Goal: Information Seeking & Learning: Learn about a topic

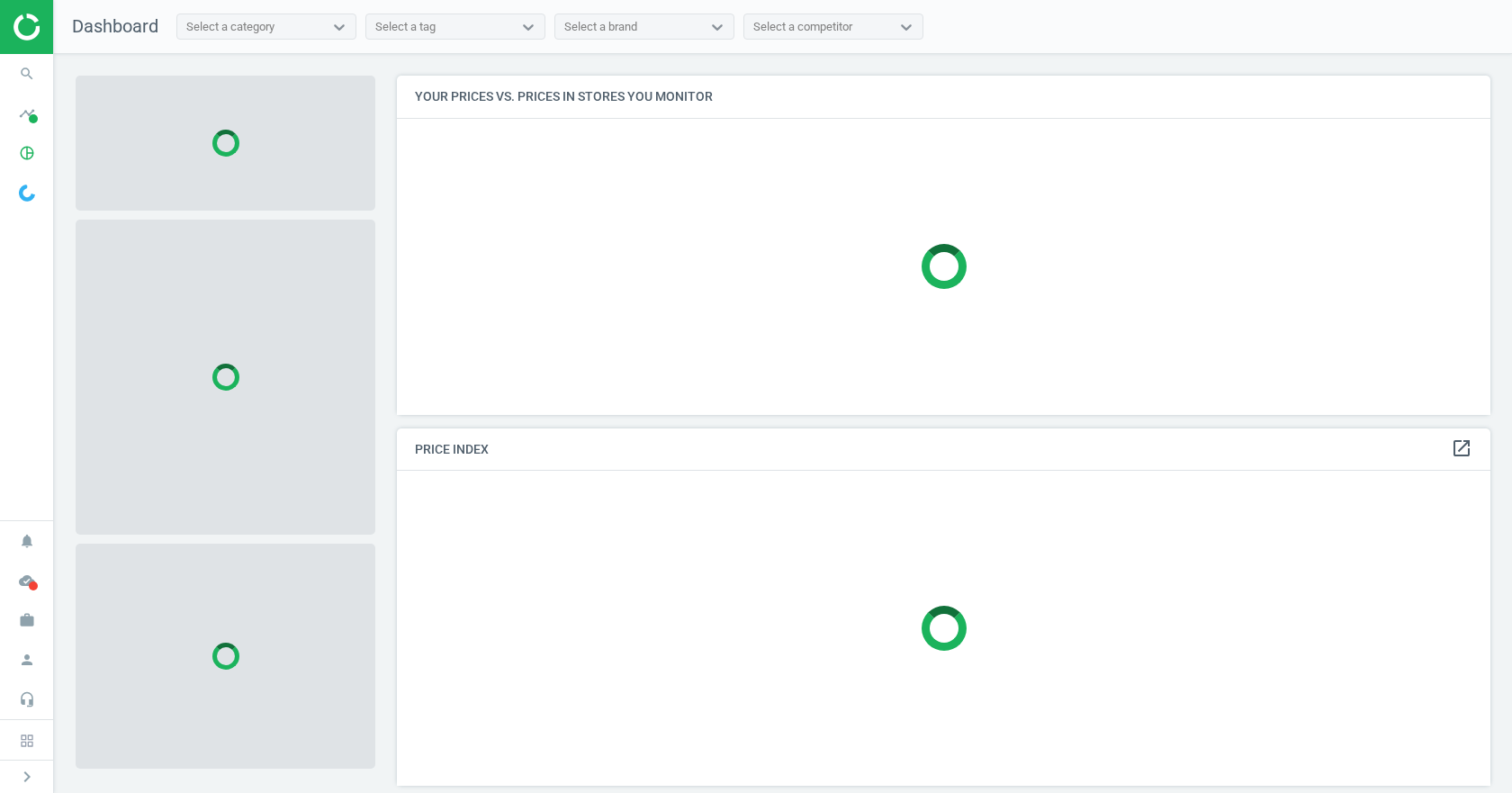
scroll to position [366, 1107]
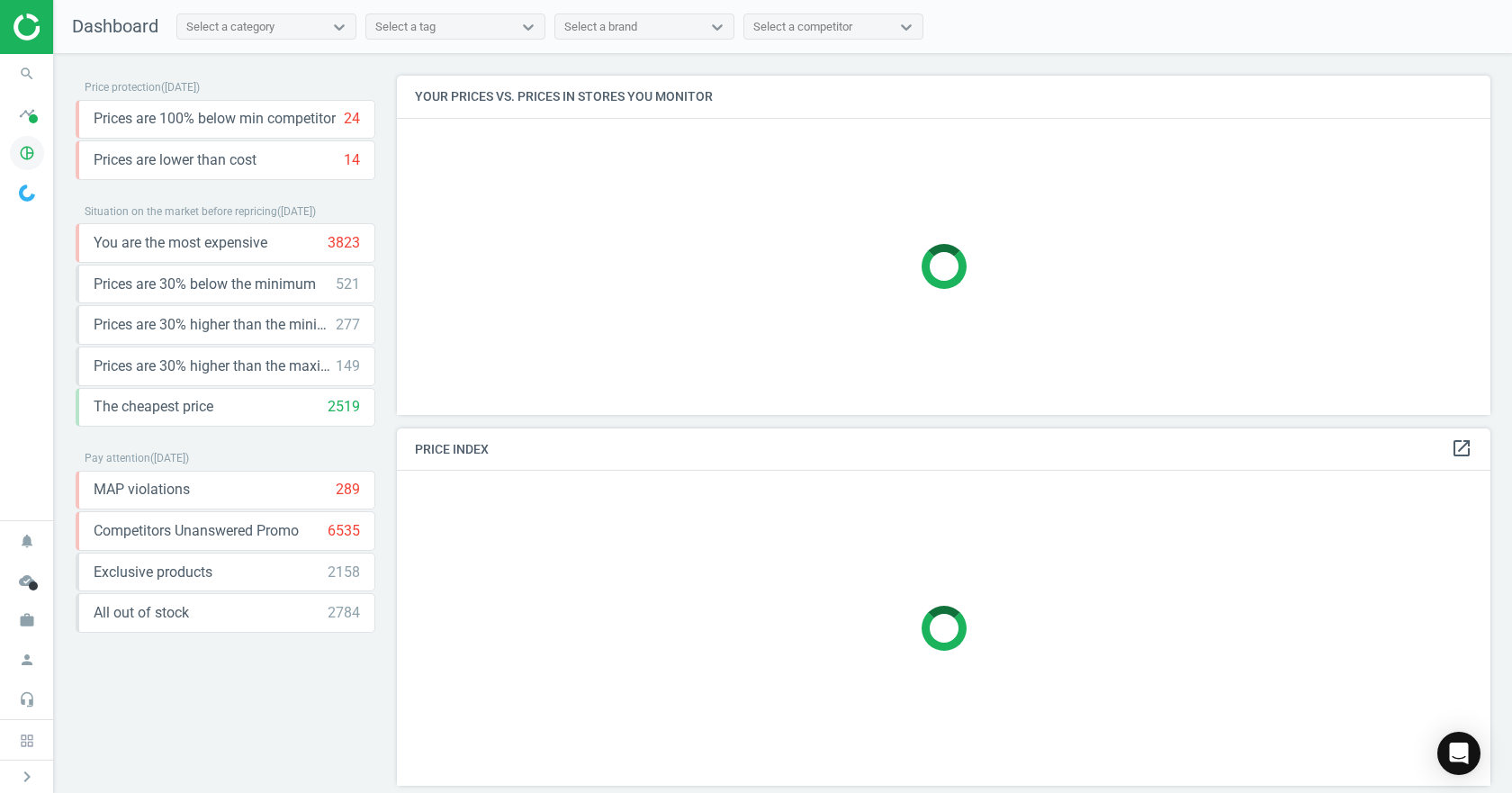
click at [12, 152] on icon "pie_chart_outlined" at bounding box center [27, 152] width 34 height 34
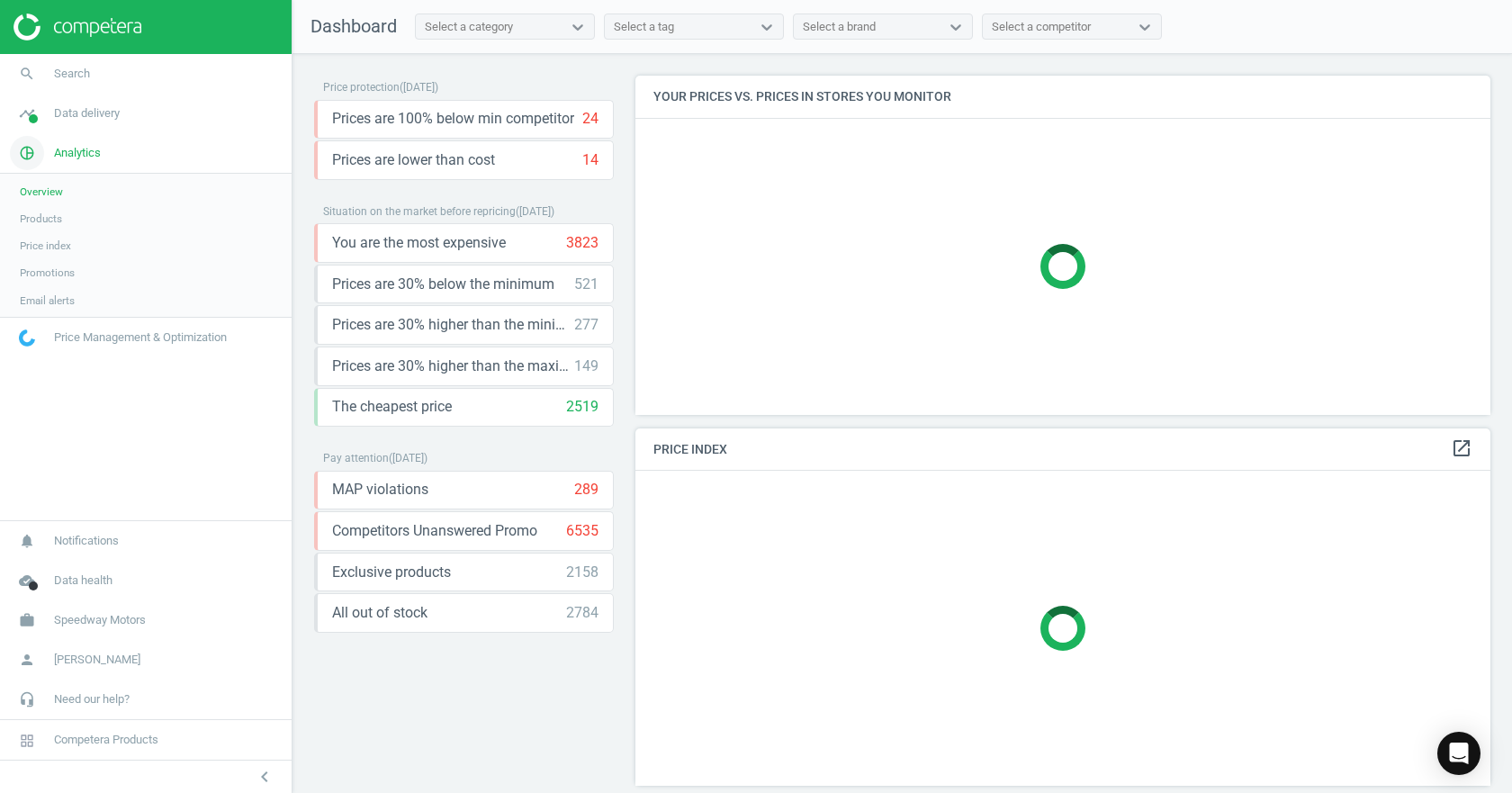
scroll to position [366, 869]
click at [56, 245] on span "Price index" at bounding box center [45, 245] width 51 height 14
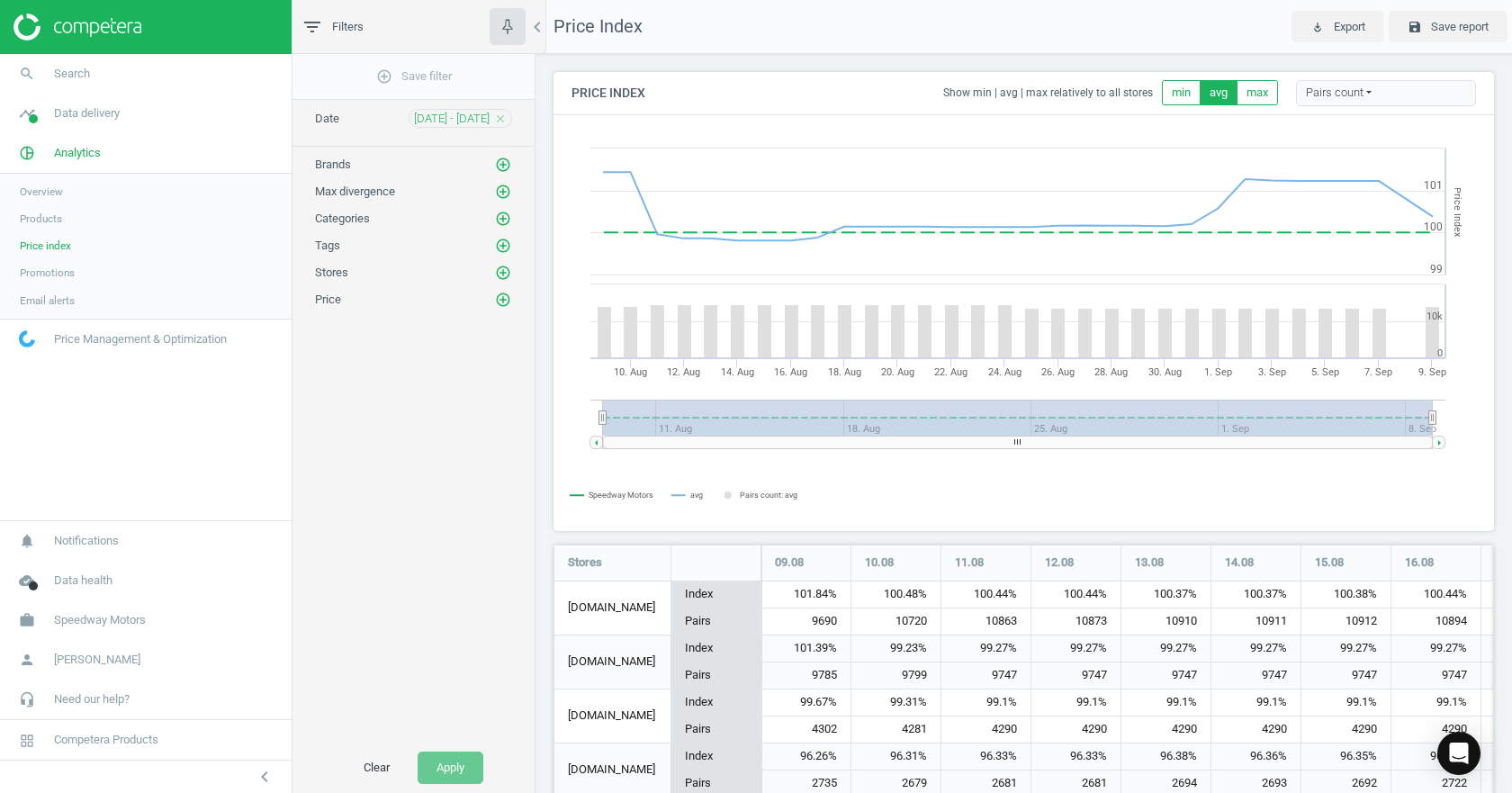
scroll to position [338, 955]
click at [505, 171] on icon "add_circle_outline" at bounding box center [502, 164] width 16 height 16
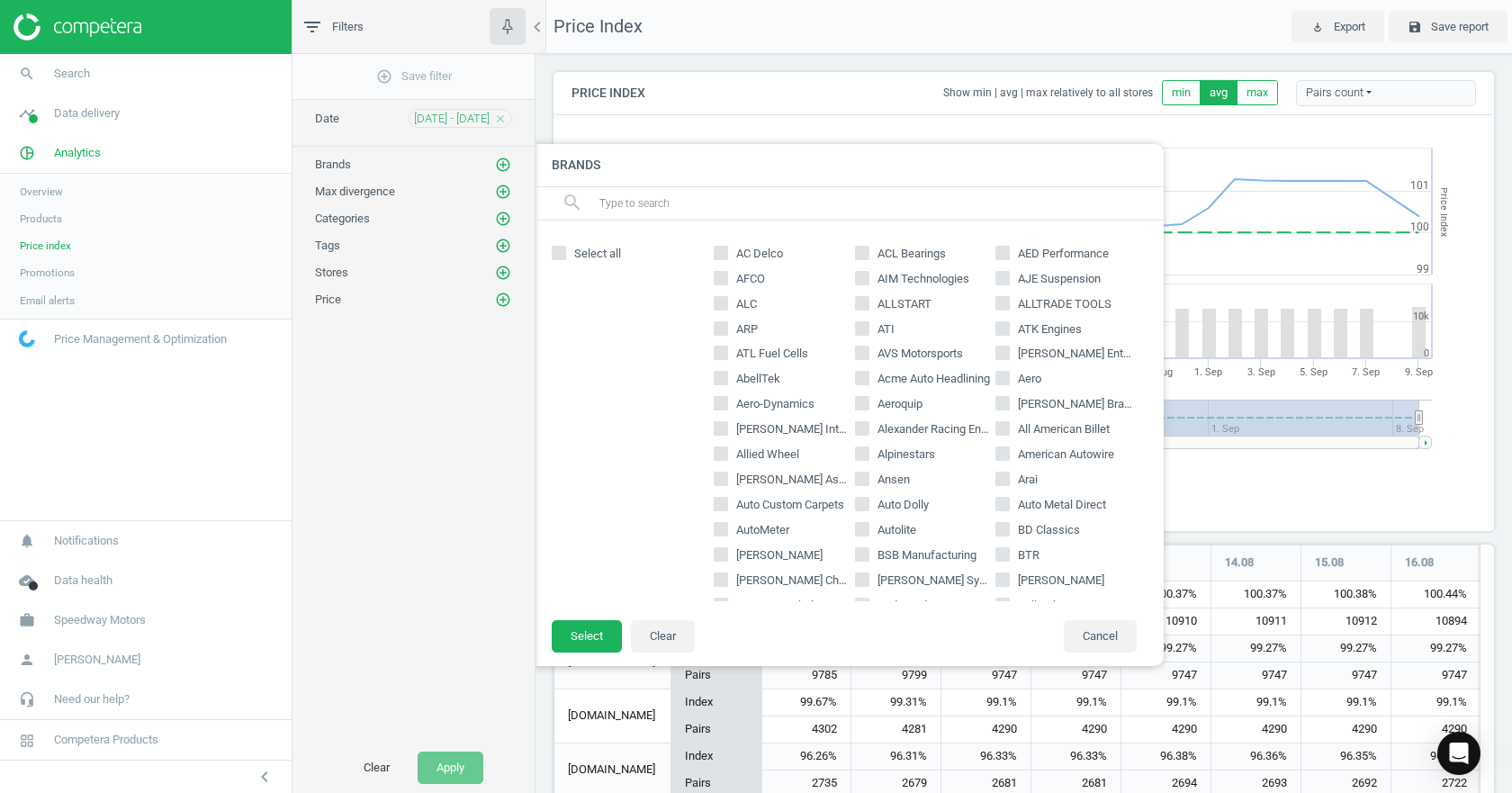
click at [759, 535] on span "AutoMeter" at bounding box center [763, 529] width 60 height 16
click at [727, 535] on input "AutoMeter" at bounding box center [721, 529] width 12 height 12
checkbox input "true"
click at [584, 638] on button "Select" at bounding box center [586, 636] width 70 height 33
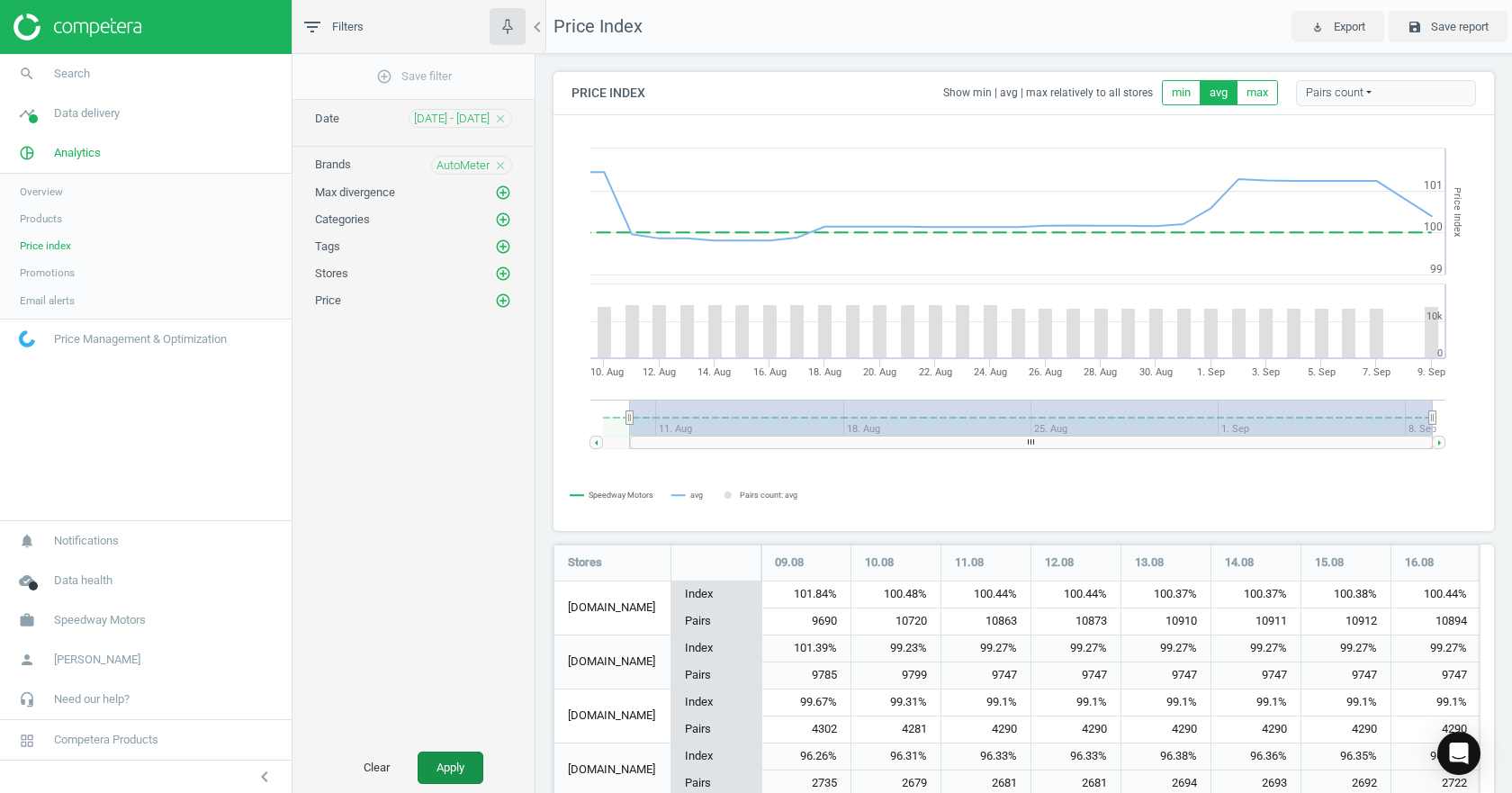
click at [460, 767] on button "Apply" at bounding box center [450, 767] width 66 height 33
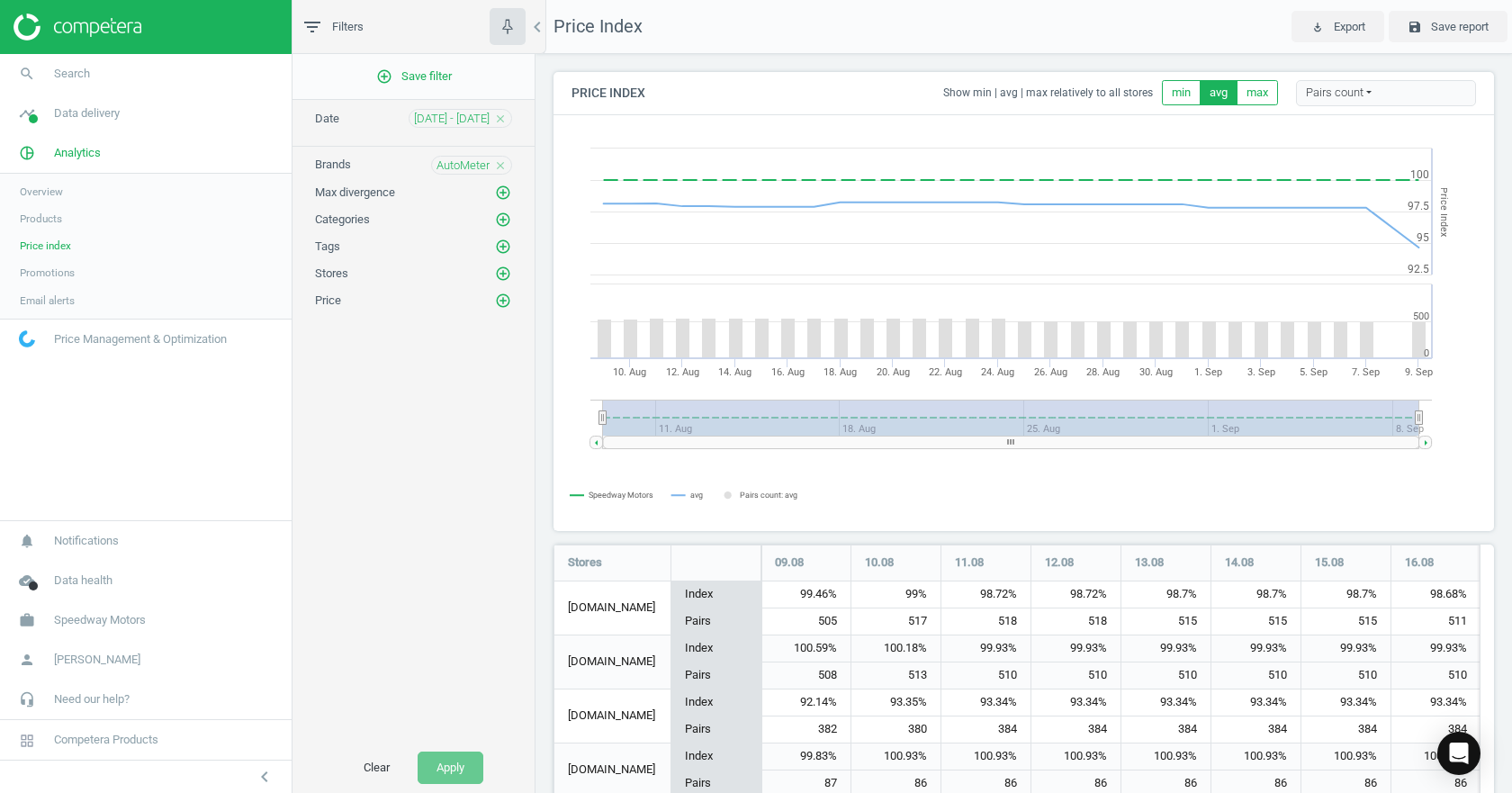
scroll to position [94, 0]
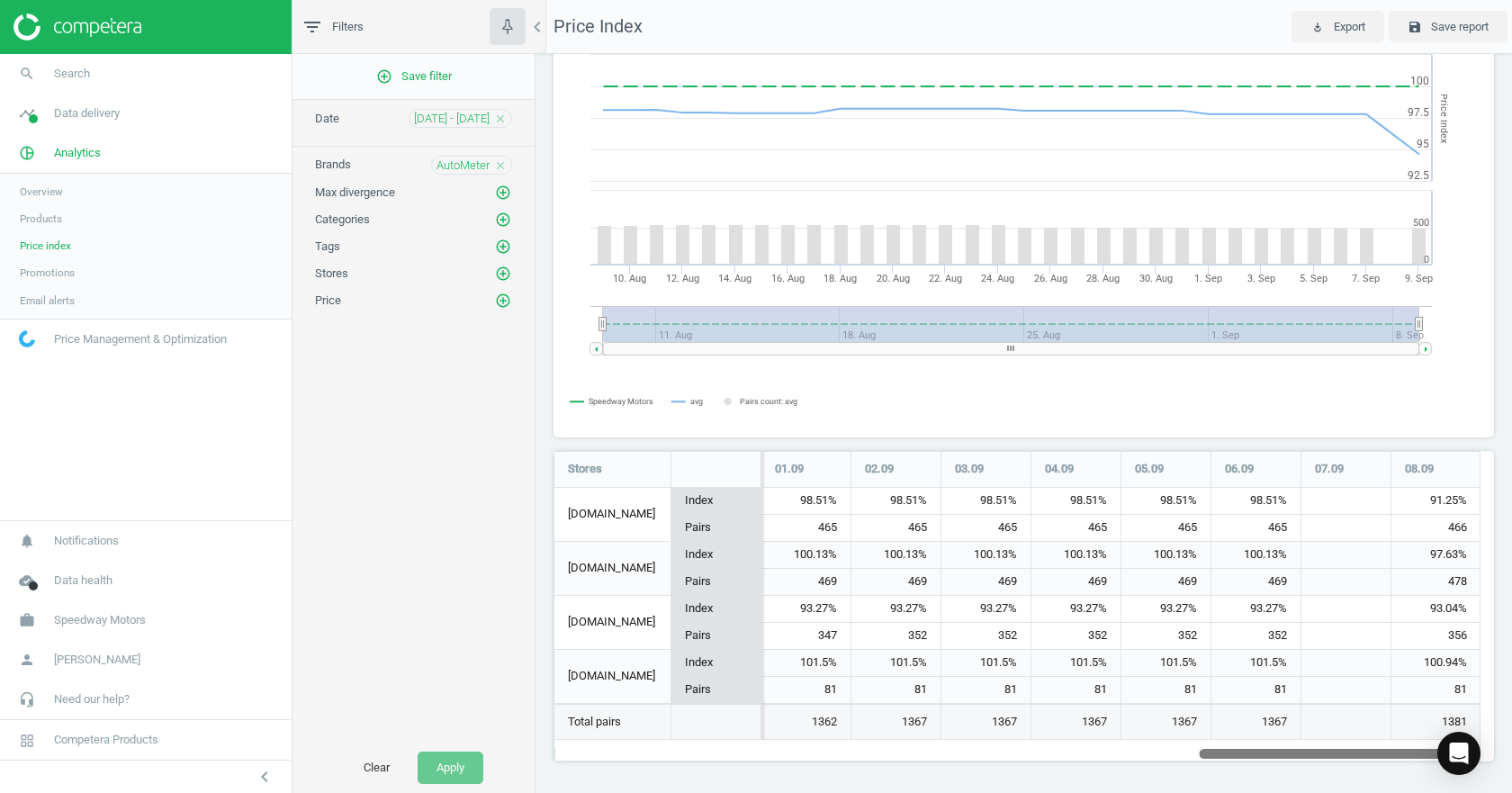
drag, startPoint x: 765, startPoint y: 750, endPoint x: 1624, endPoint y: 747, distance: 859.0
click at [1511, 747] on html "Group 2 Created with Sketch. ic/cloud_download/grey600 Created with Sketch. gra…" at bounding box center [756, 396] width 1512 height 793
drag, startPoint x: 1285, startPoint y: 742, endPoint x: 1242, endPoint y: 745, distance: 43.1
click at [1242, 745] on div "Stores 09.08 10.08 11.08 12.08 13.08 14.08 15.08 16.08 17.08 18.08 19.08 20.08 …" at bounding box center [1016, 606] width 927 height 311
drag, startPoint x: 1275, startPoint y: 756, endPoint x: 1450, endPoint y: 766, distance: 175.3
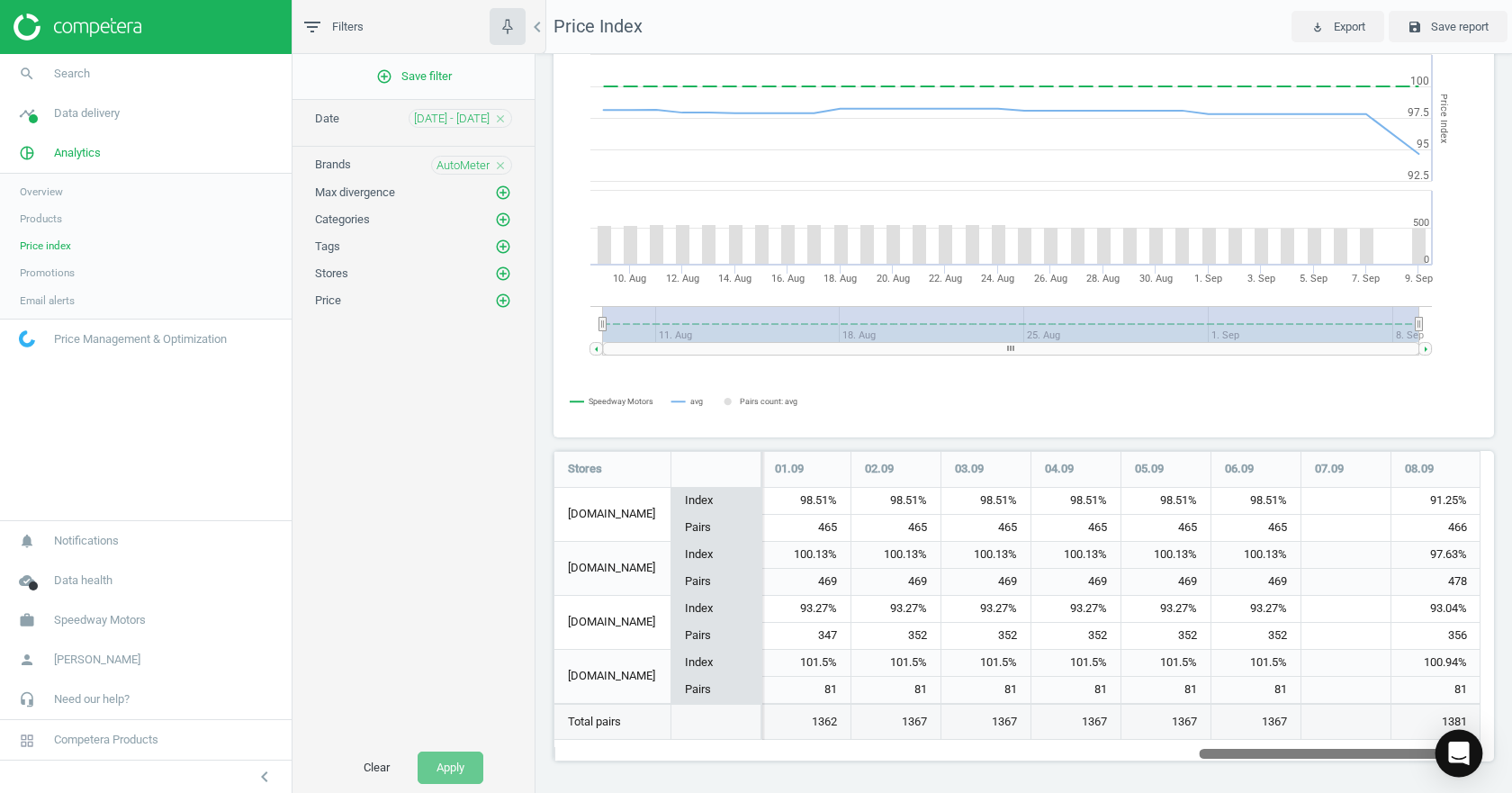
click at [1450, 766] on body "Group 2 Created with Sketch. ic/cloud_download/grey600 Created with Sketch. gra…" at bounding box center [756, 396] width 1512 height 793
drag, startPoint x: 1328, startPoint y: 752, endPoint x: 1422, endPoint y: 757, distance: 94.1
click at [1422, 757] on div at bounding box center [1338, 752] width 280 height 15
drag, startPoint x: 1393, startPoint y: 556, endPoint x: 1466, endPoint y: 553, distance: 73.1
click at [1466, 553] on div "97.63%" at bounding box center [1436, 555] width 89 height 27
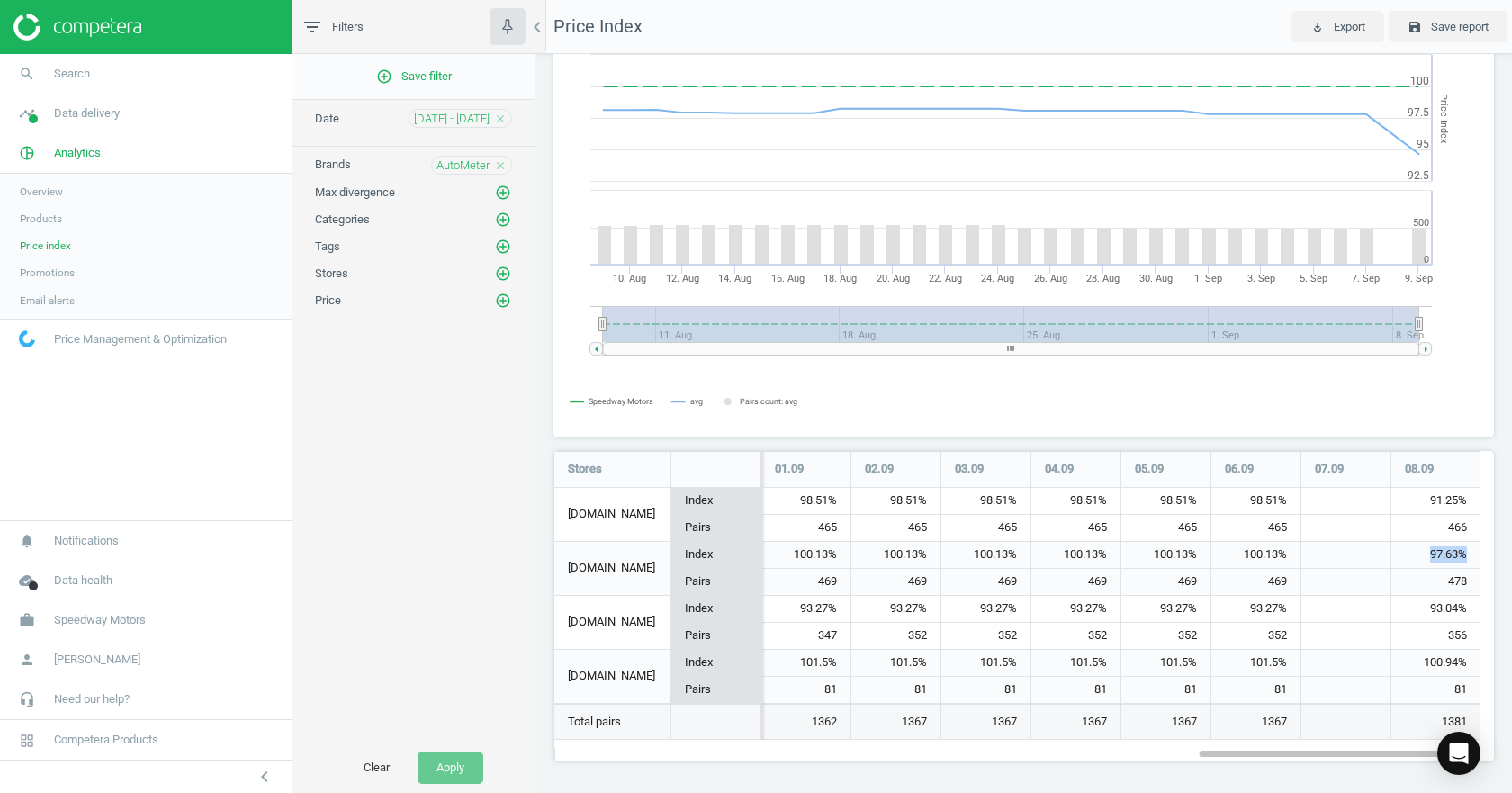
click at [1466, 553] on div "97.63%" at bounding box center [1436, 555] width 89 height 27
drag, startPoint x: 1476, startPoint y: 611, endPoint x: 1405, endPoint y: 611, distance: 71.0
click at [1405, 611] on div "93.04%" at bounding box center [1436, 609] width 89 height 27
drag, startPoint x: 1423, startPoint y: 673, endPoint x: 1466, endPoint y: 677, distance: 43.2
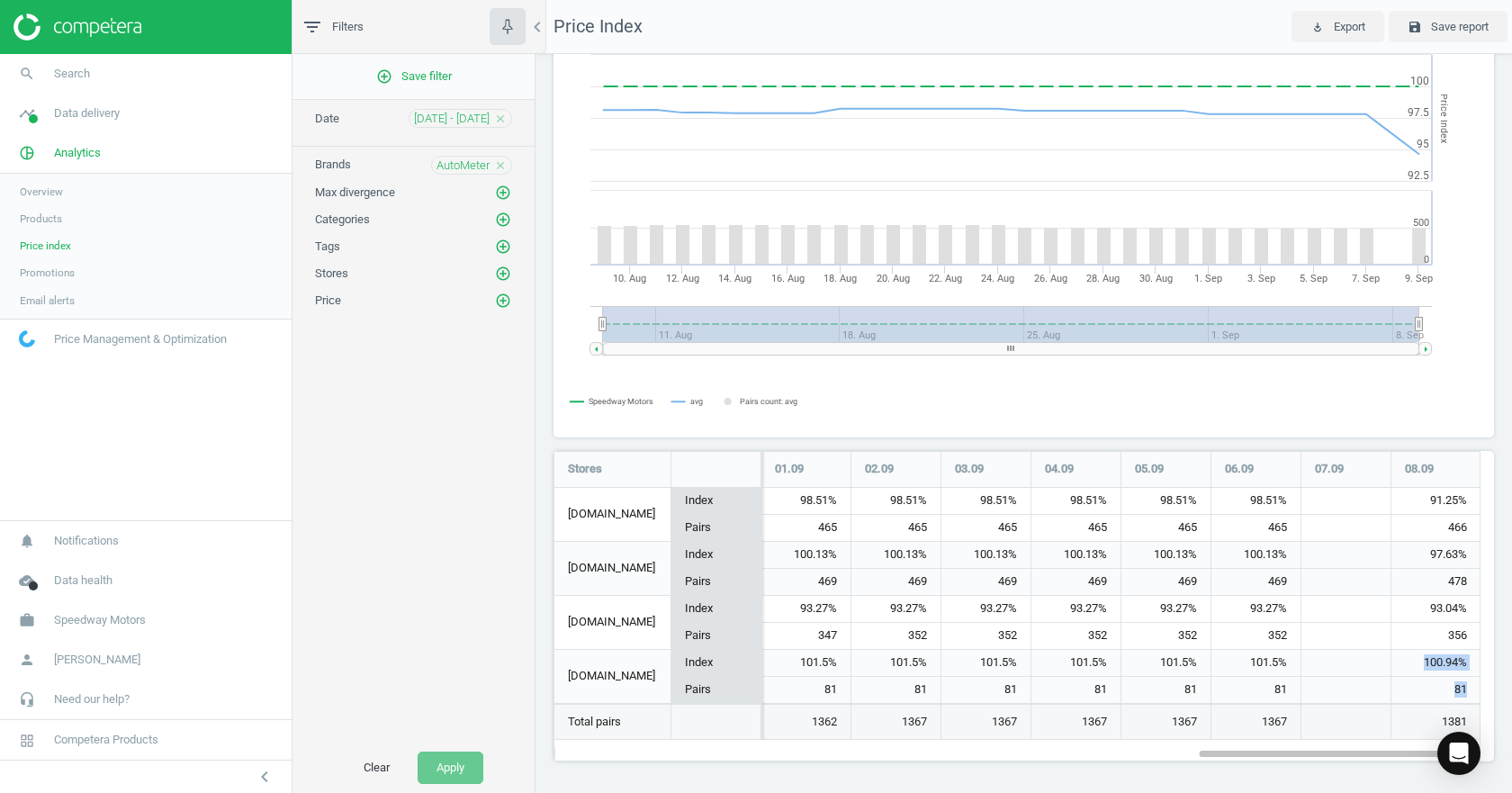
click at [1466, 677] on div "100.94% 81" at bounding box center [1436, 676] width 89 height 53
click at [1466, 681] on div "81" at bounding box center [1436, 690] width 89 height 26
drag, startPoint x: 1407, startPoint y: 510, endPoint x: 1465, endPoint y: 510, distance: 58.0
click at [1465, 510] on div "91.25%" at bounding box center [1436, 500] width 89 height 27
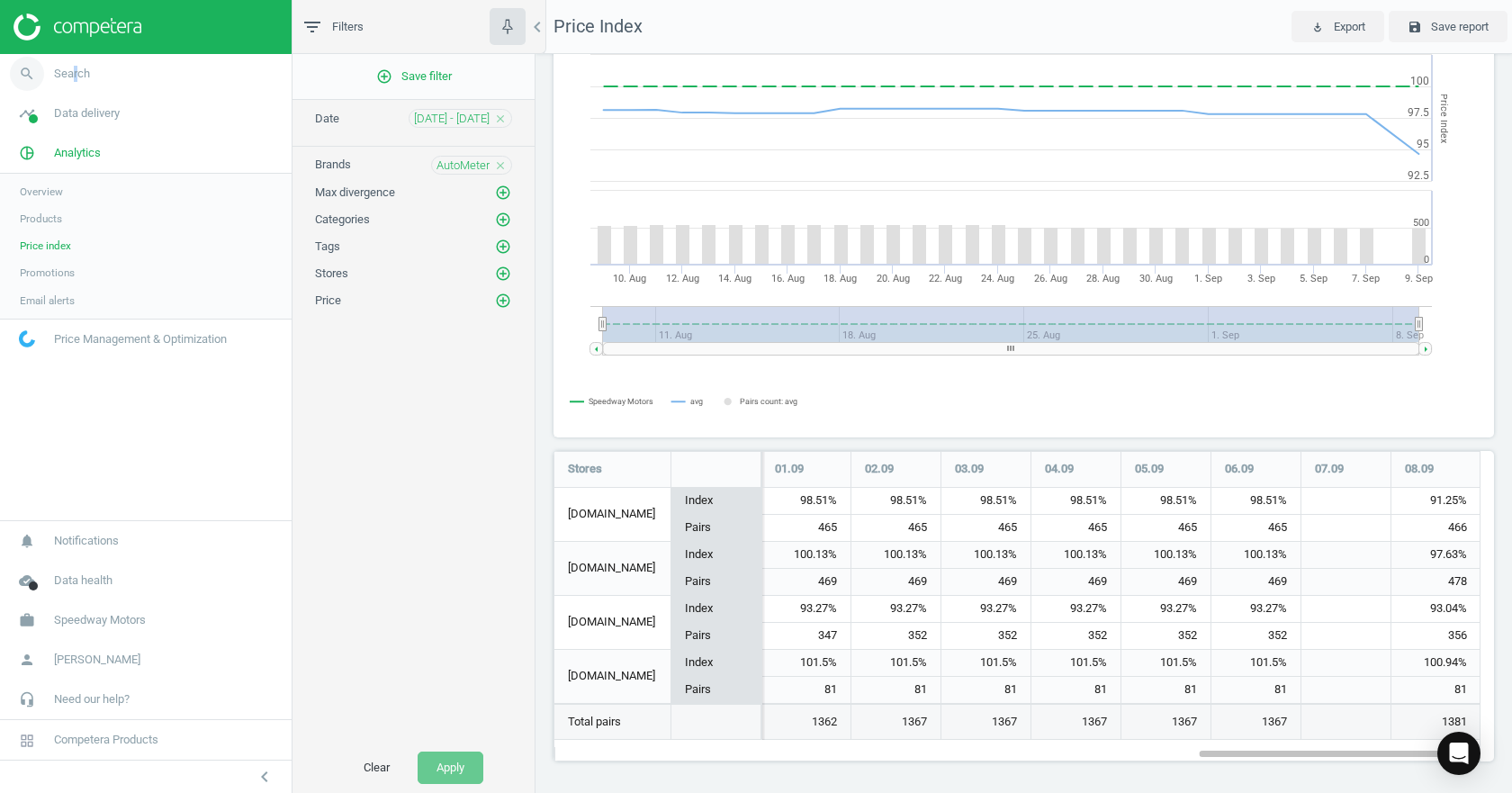
click at [74, 77] on span "Search" at bounding box center [72, 73] width 36 height 16
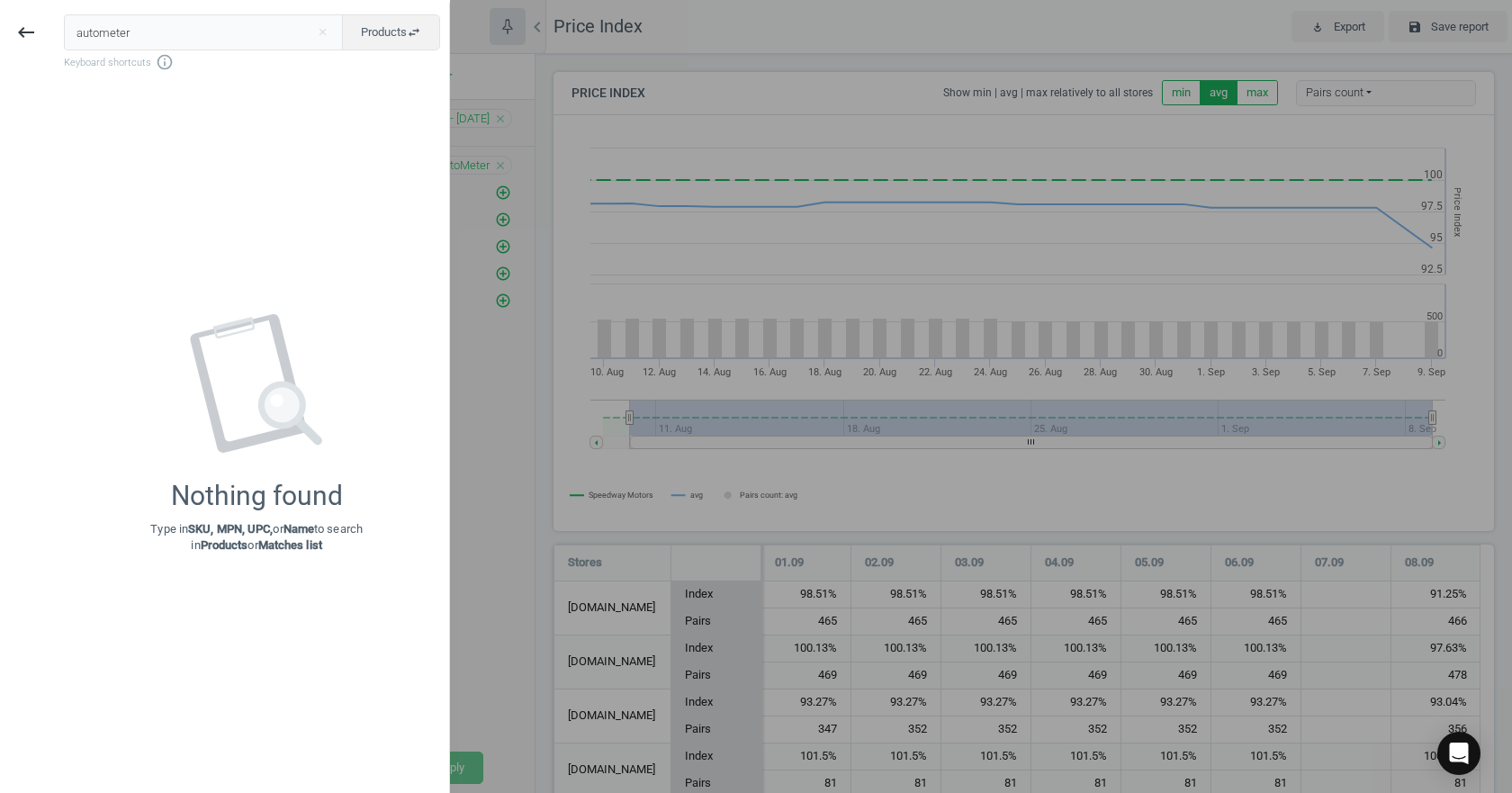
type input "autometer"
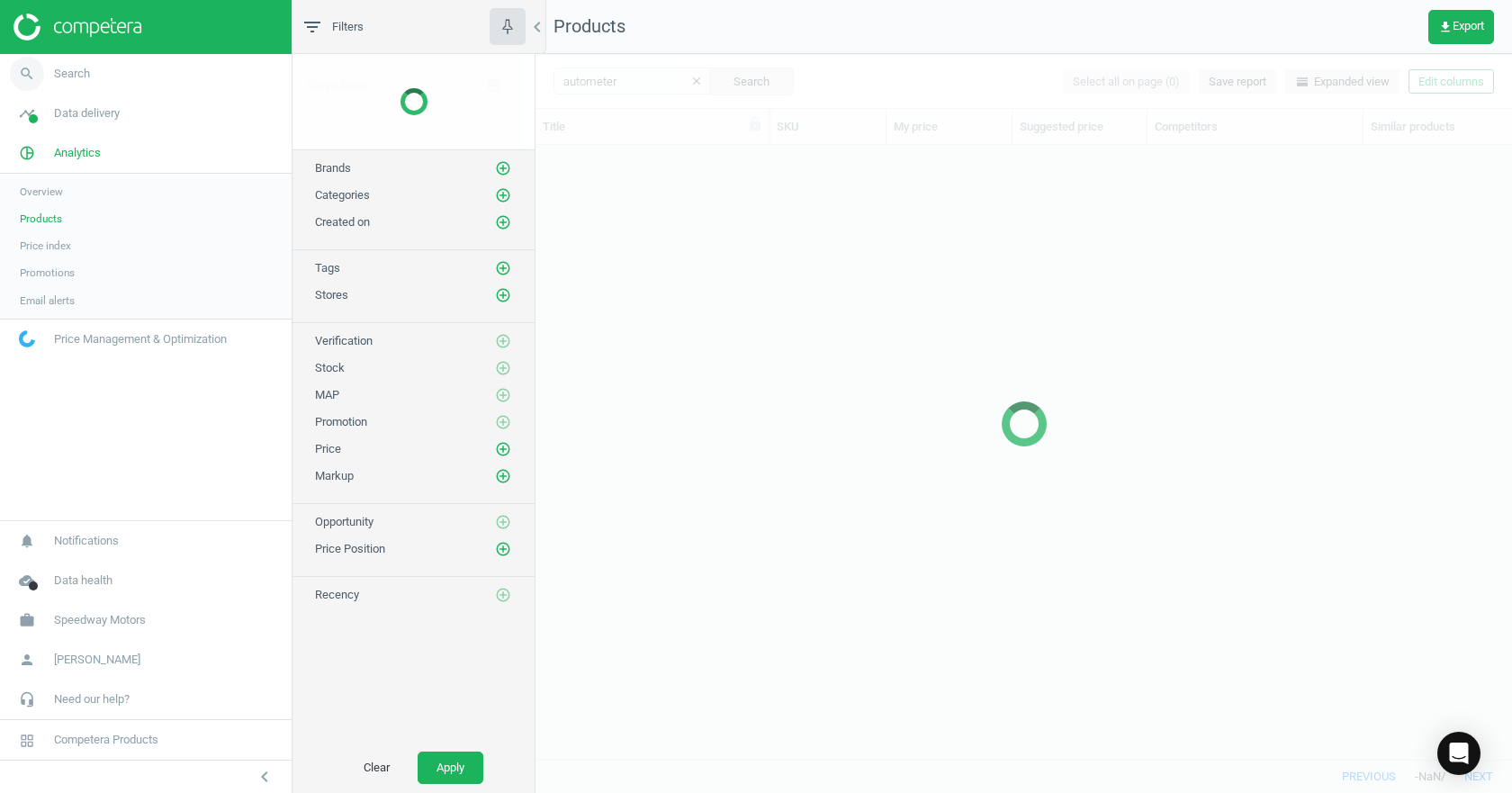
scroll to position [587, 962]
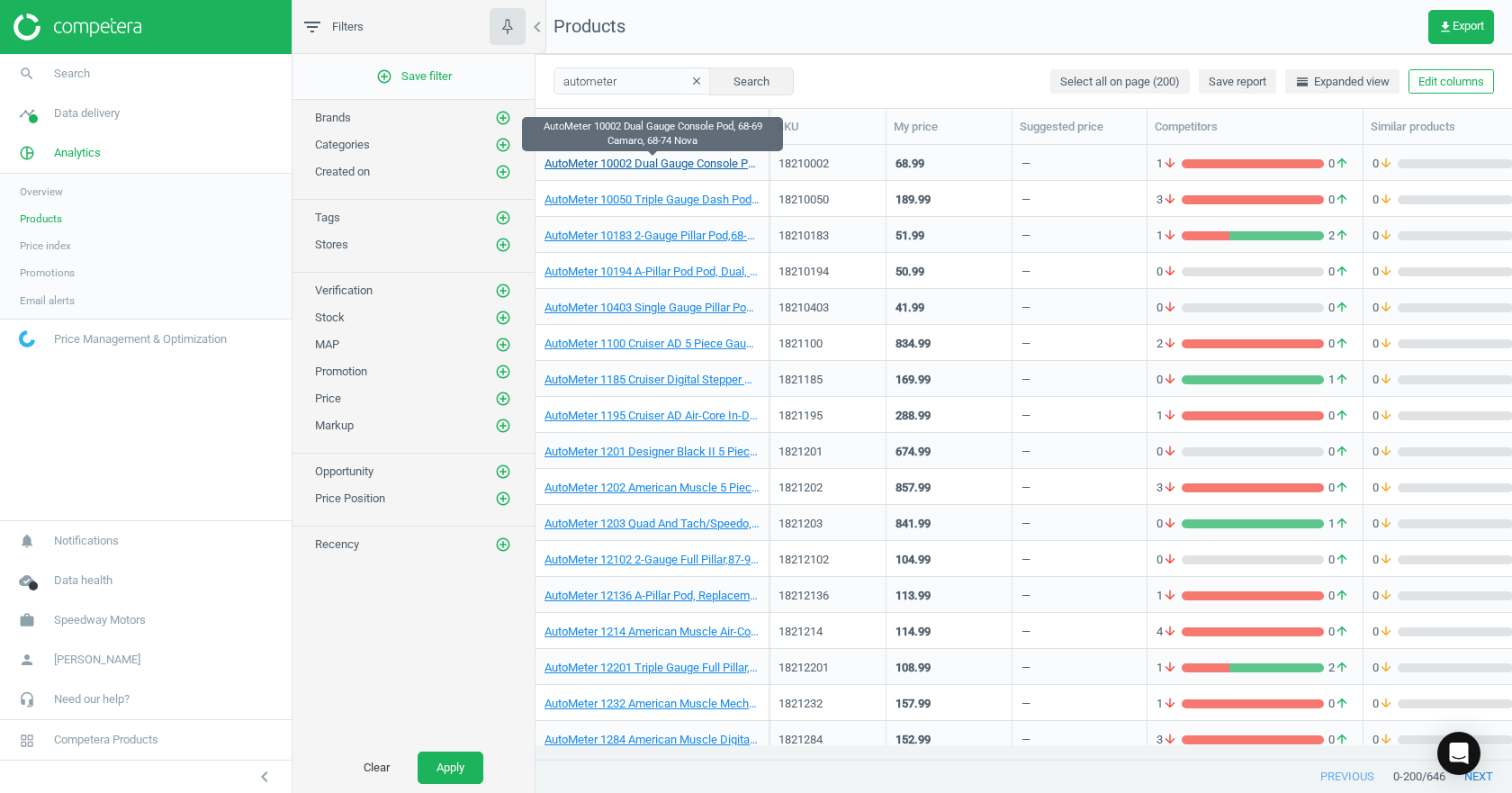
click at [650, 171] on link "AutoMeter 10002 Dual Gauge Console Pod, 68-69 Camaro, 68-74 Nova" at bounding box center [651, 163] width 215 height 16
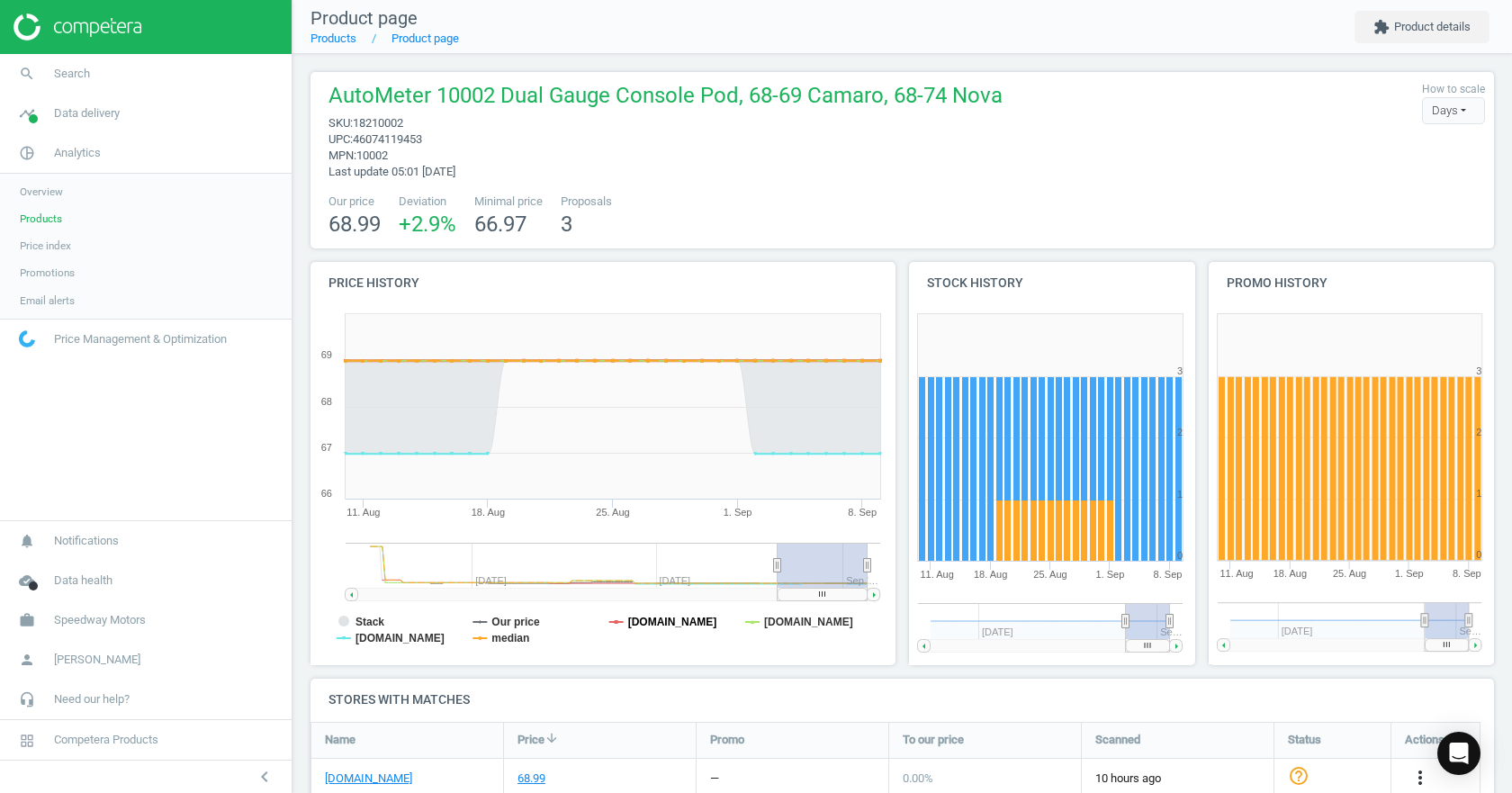
click at [667, 625] on tspan "[DOMAIN_NAME]" at bounding box center [672, 622] width 89 height 13
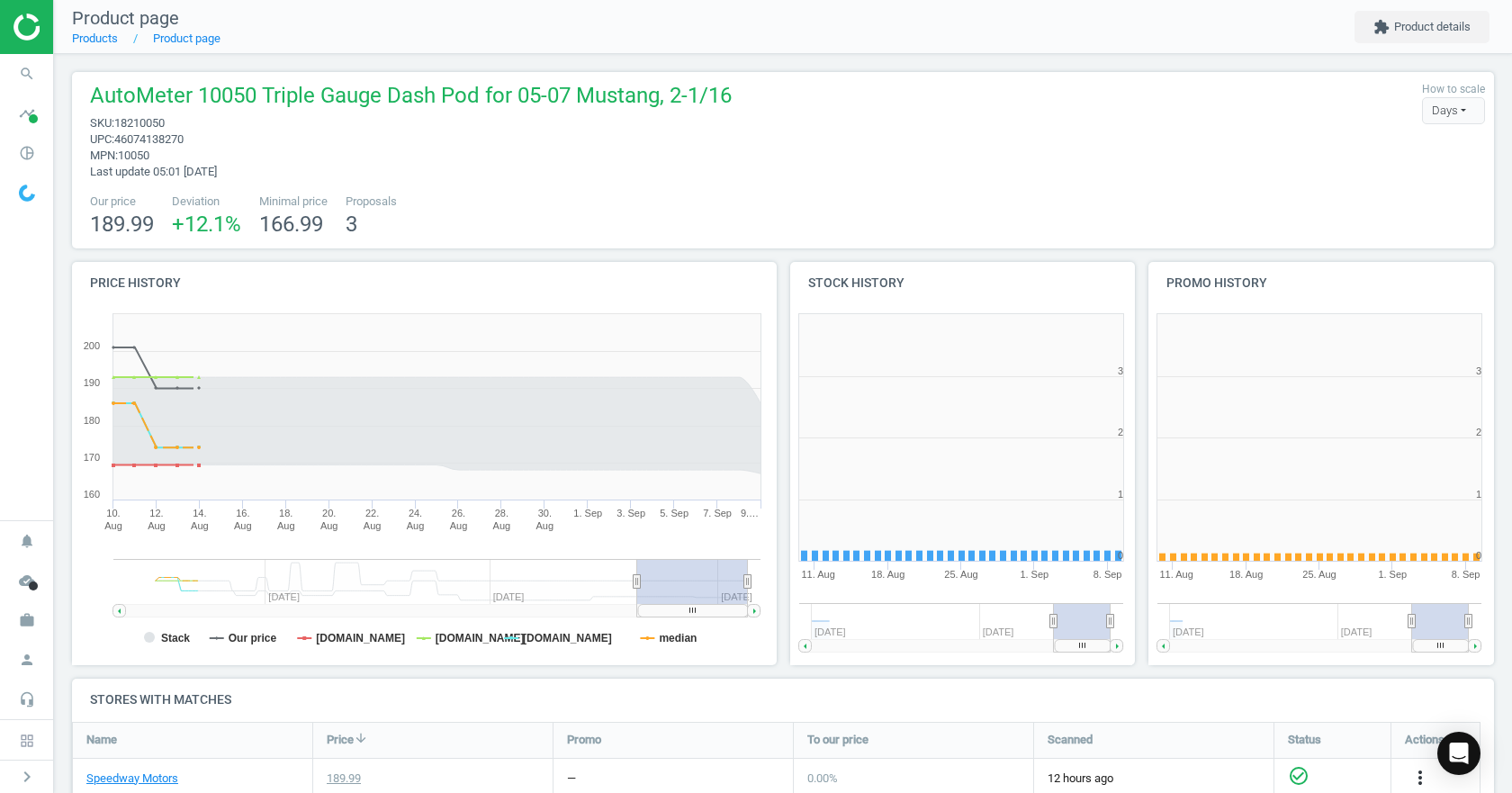
scroll to position [388, 370]
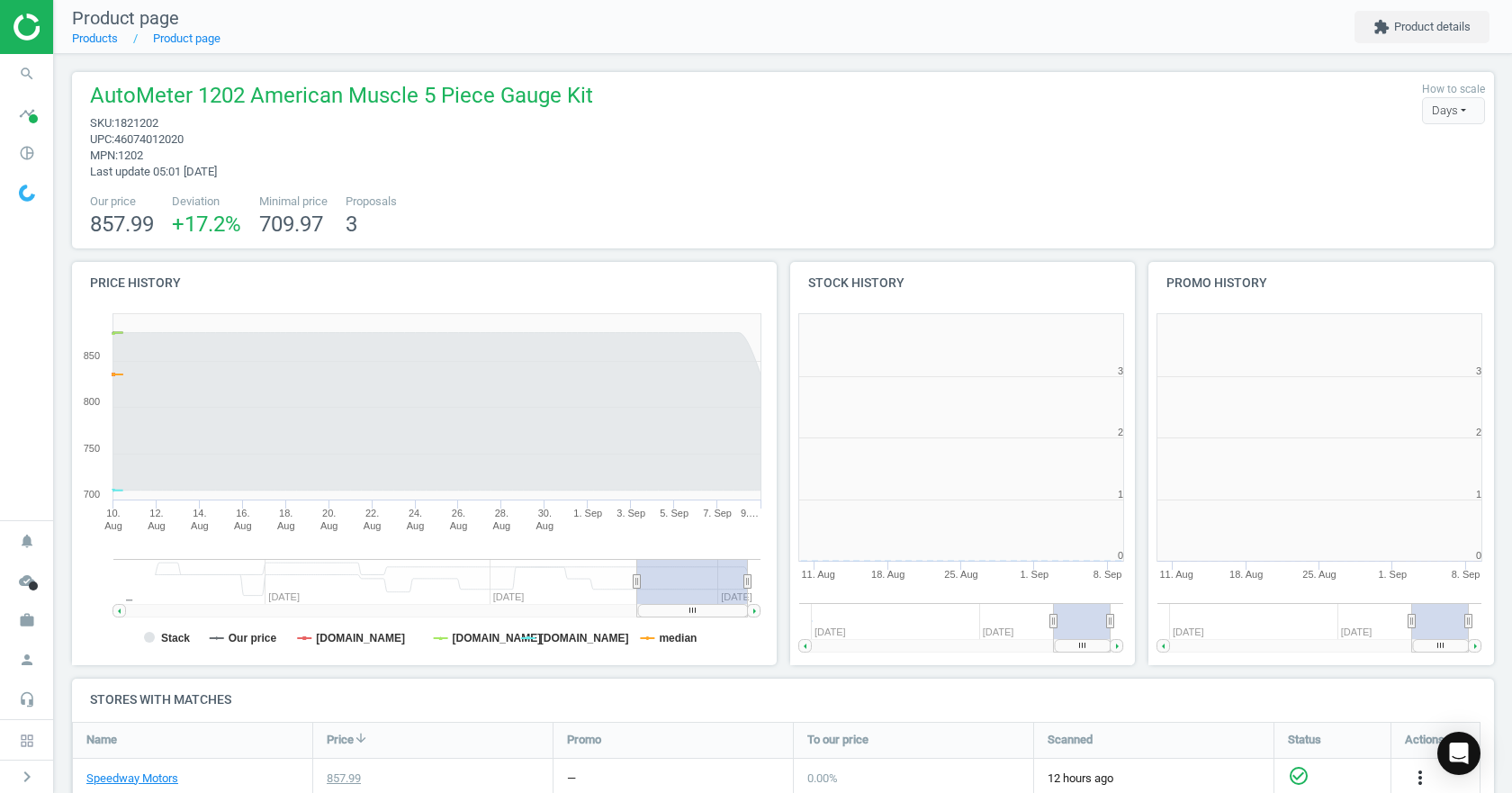
scroll to position [388, 370]
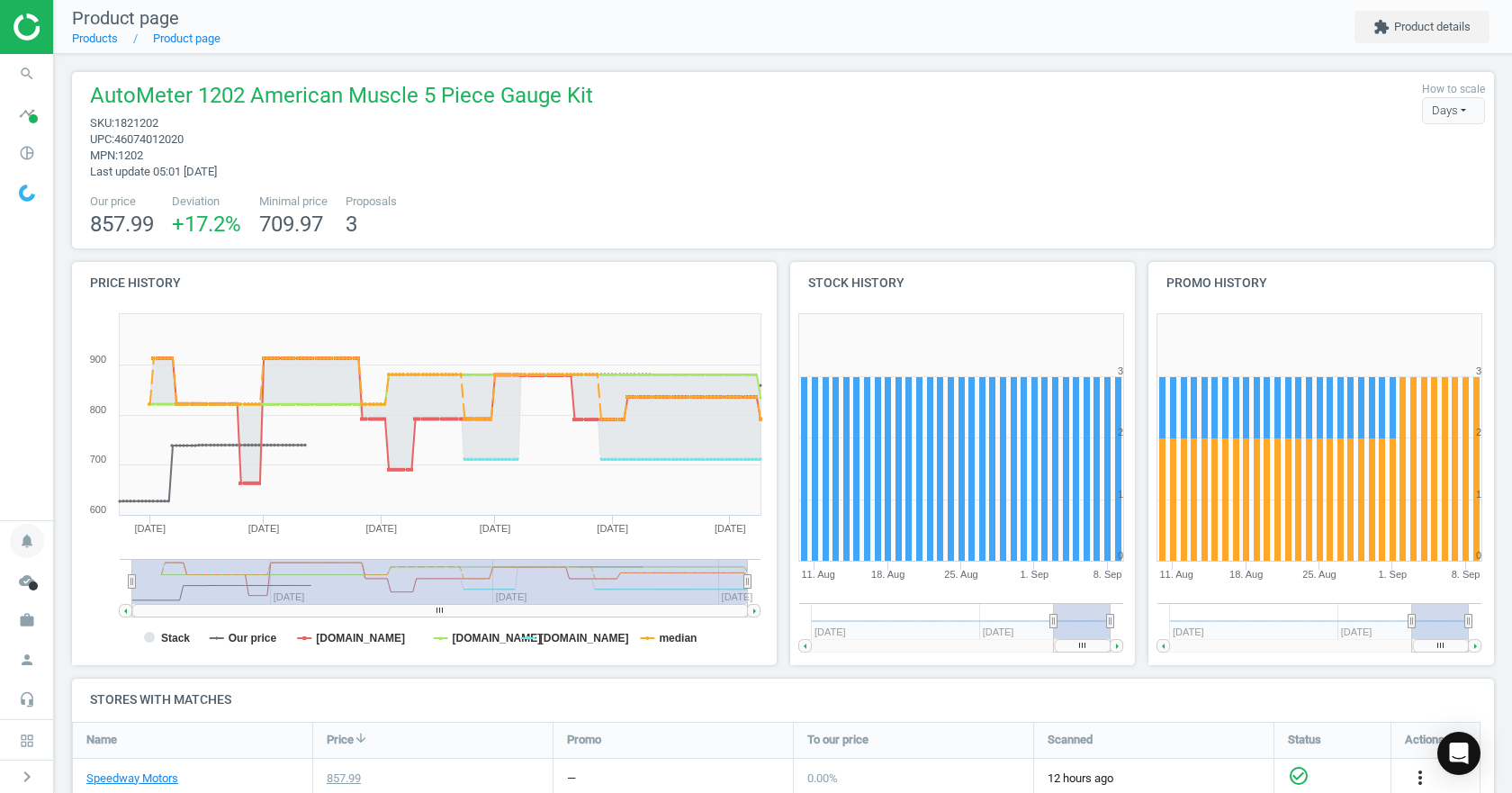
drag, startPoint x: 639, startPoint y: 585, endPoint x: 18, endPoint y: 558, distance: 621.6
click at [18, 558] on section "search Search timeline Data delivery Overview Matches dashboard Matches Rematch…" at bounding box center [756, 396] width 1512 height 793
drag, startPoint x: 747, startPoint y: 583, endPoint x: 810, endPoint y: 581, distance: 63.0
click at [810, 581] on div "Price history Created with Highstock 6.2.0 Stack Our price [DOMAIN_NAME] [DOMAI…" at bounding box center [783, 470] width 1435 height 416
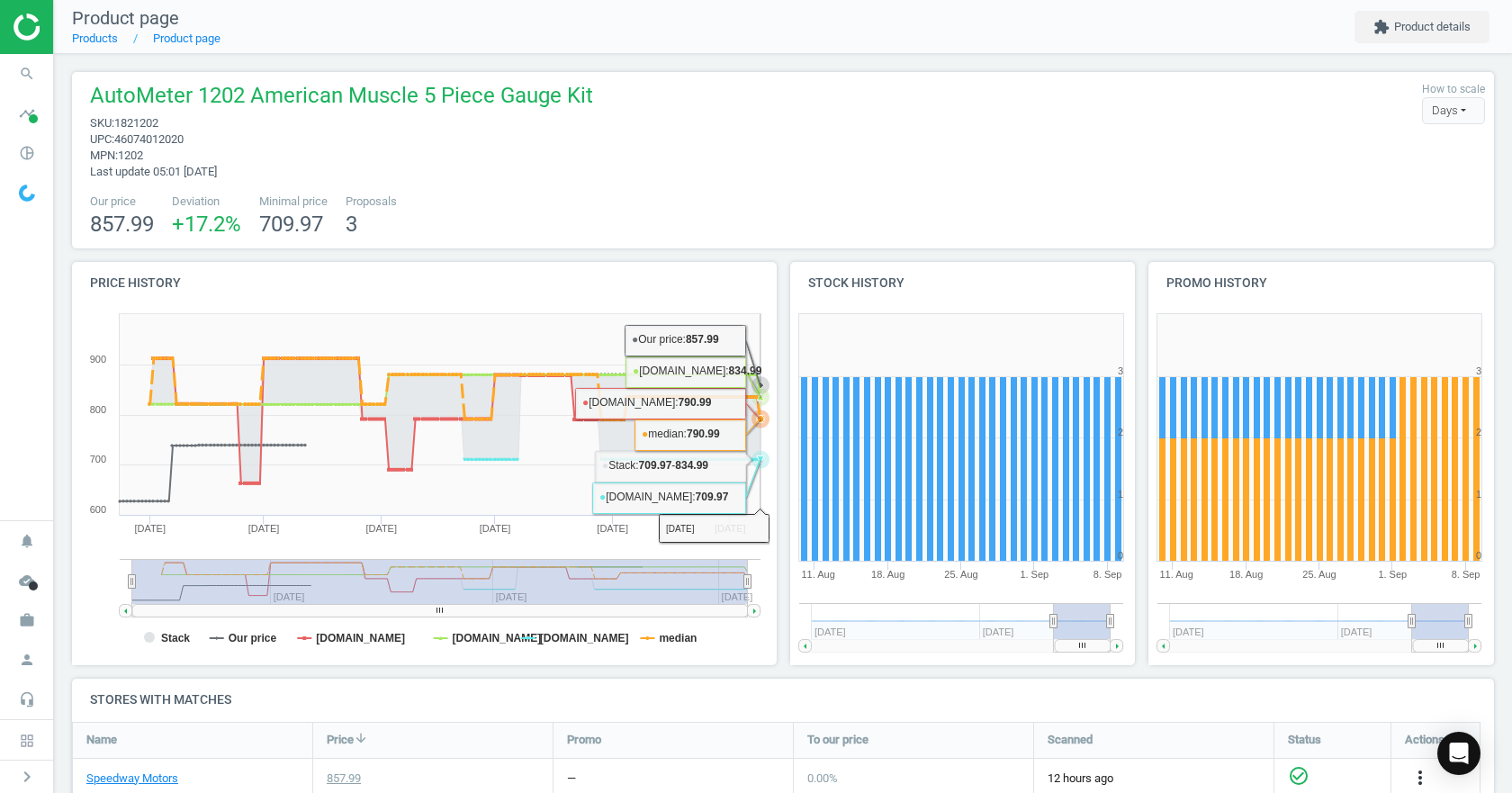
scroll to position [331, 0]
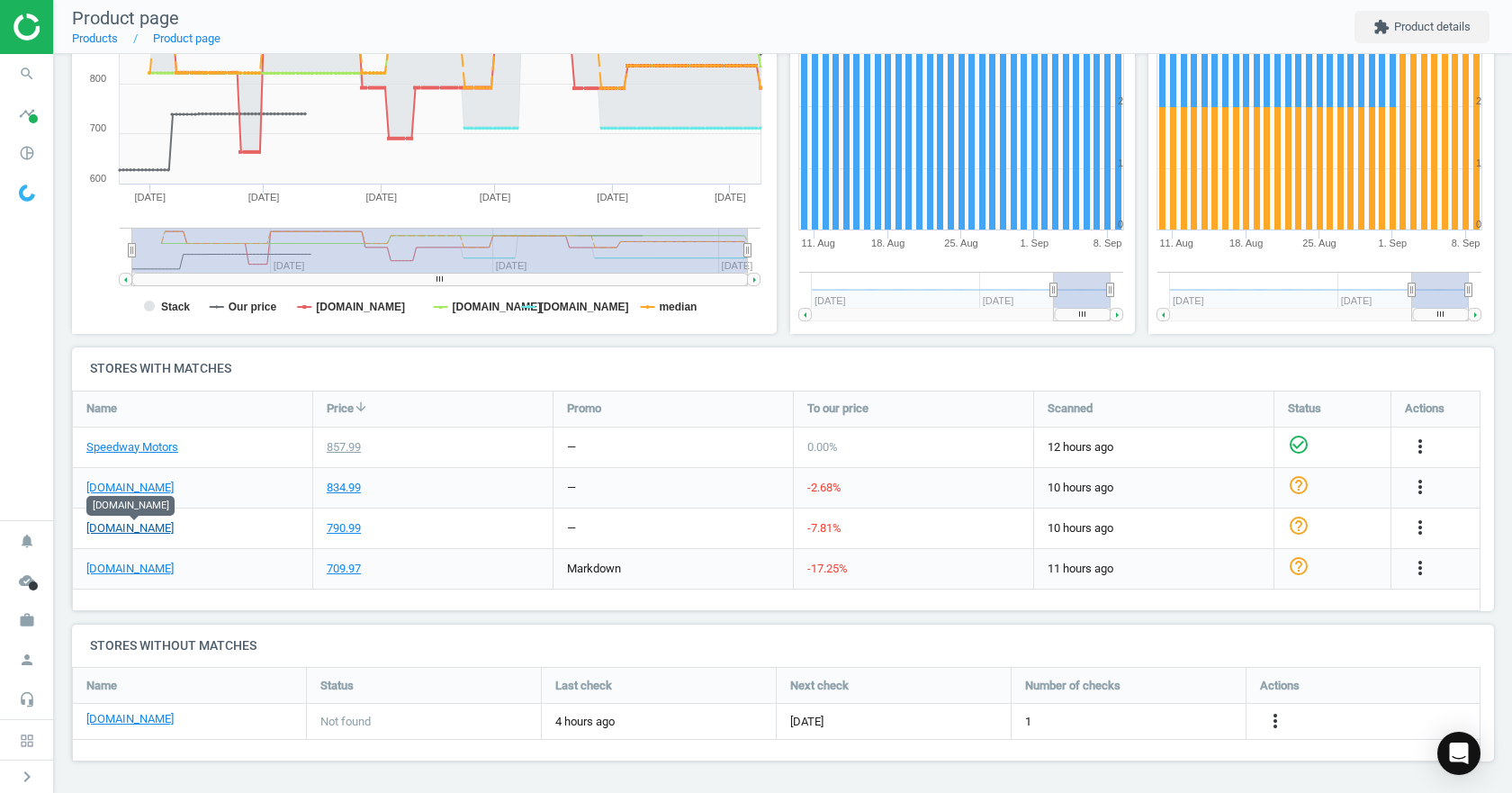
click at [147, 525] on link "[DOMAIN_NAME]" at bounding box center [130, 527] width 87 height 16
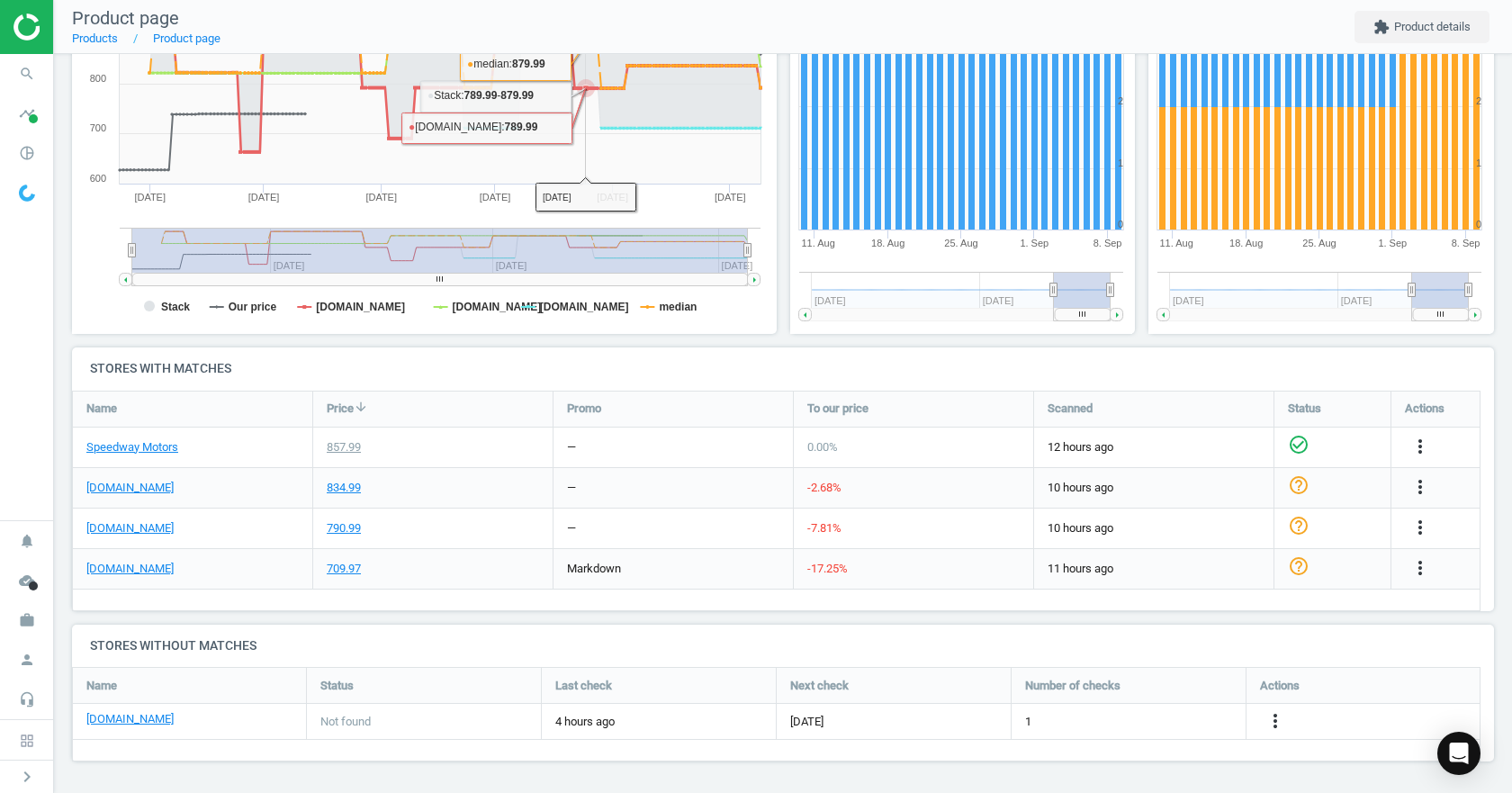
scroll to position [0, 0]
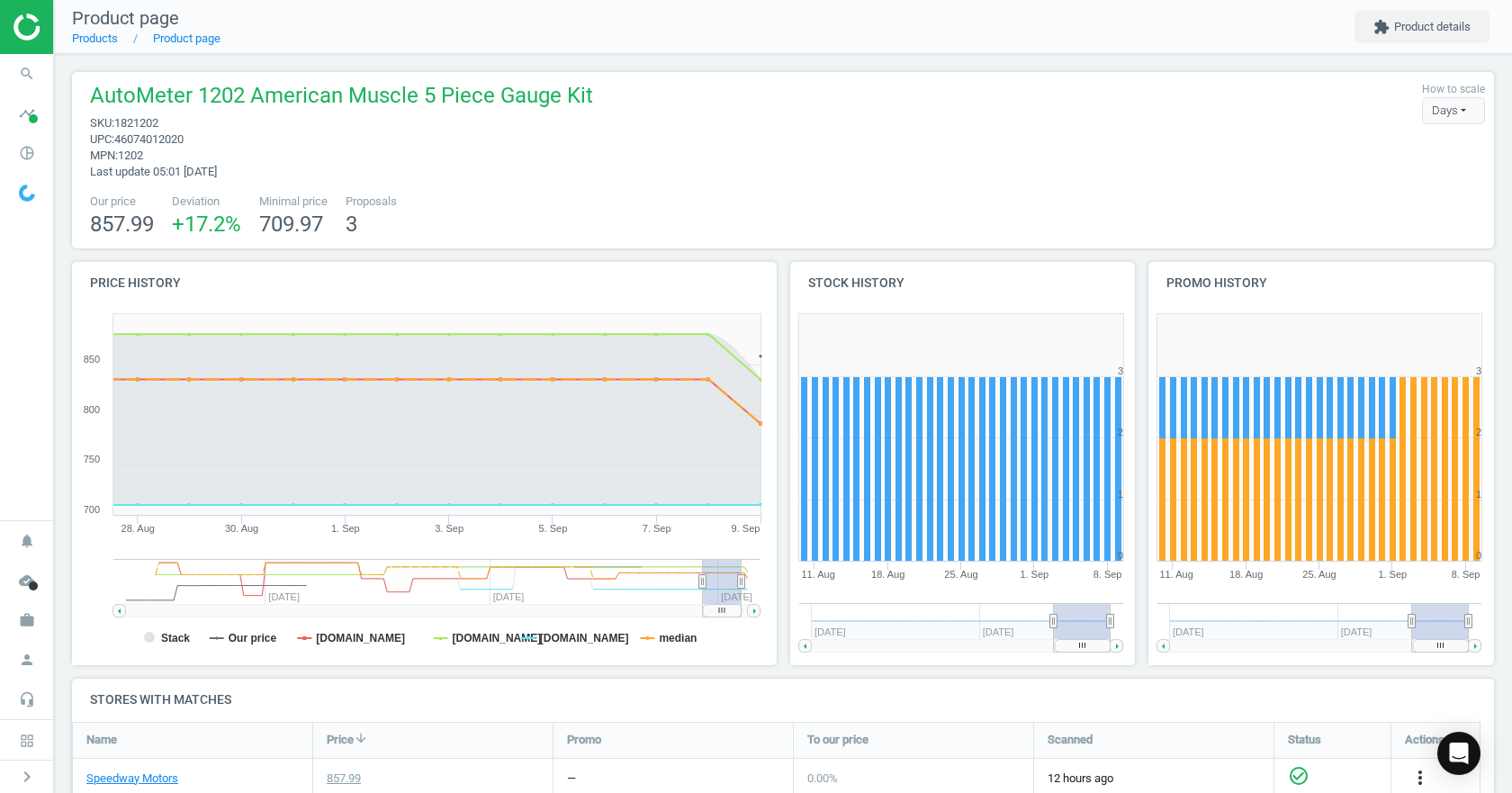
drag, startPoint x: 128, startPoint y: 579, endPoint x: 705, endPoint y: 597, distance: 577.3
click at [705, 597] on g at bounding box center [437, 588] width 647 height 59
drag, startPoint x: 737, startPoint y: 580, endPoint x: 800, endPoint y: 583, distance: 63.1
click at [800, 583] on div "Price history Created with Highstock 6.2.0 Stack Our price [DOMAIN_NAME] [DOMAI…" at bounding box center [783, 470] width 1435 height 416
click at [155, 635] on rect at bounding box center [420, 484] width 697 height 360
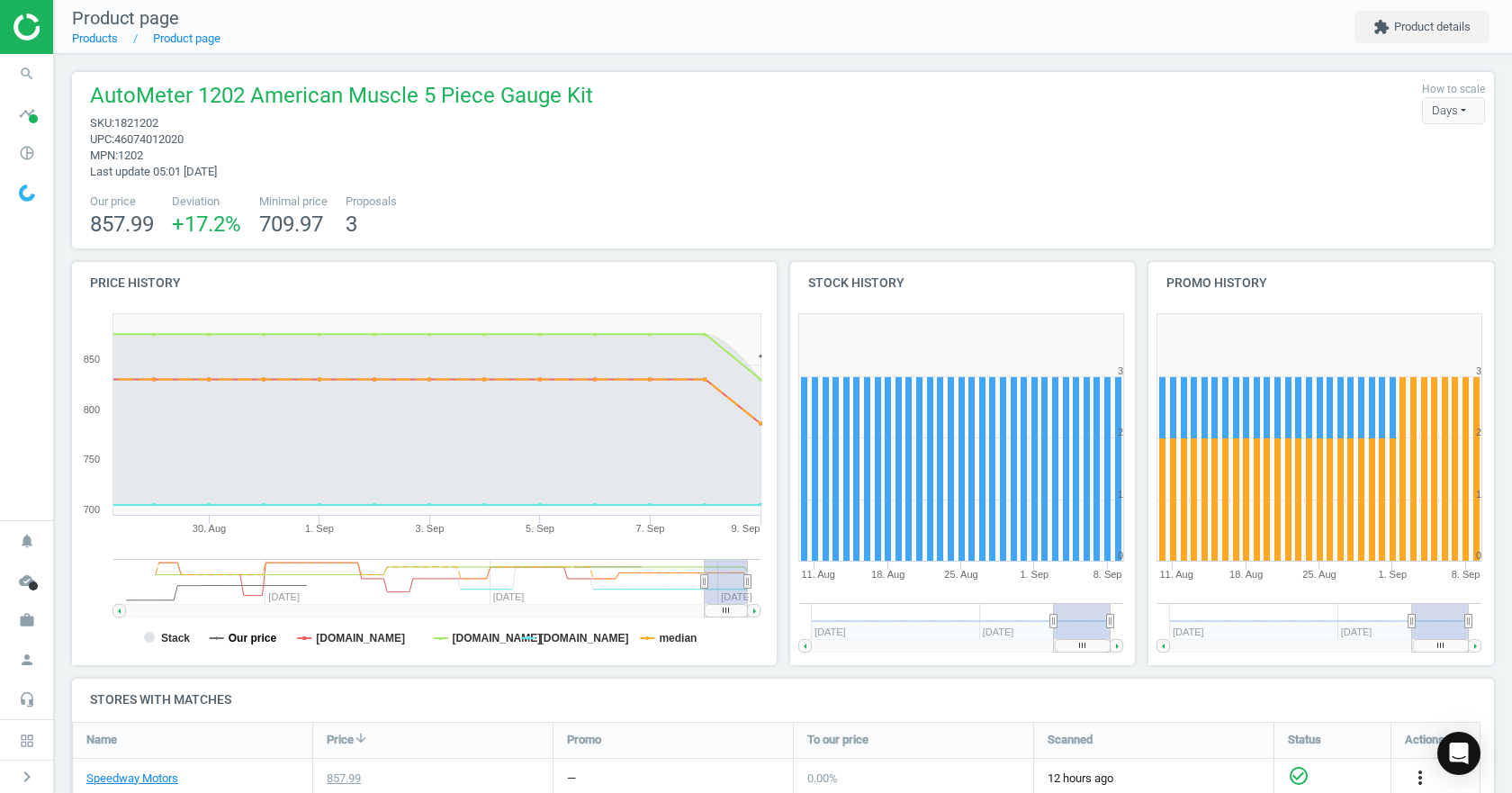
click at [236, 639] on tspan "Our price" at bounding box center [253, 638] width 48 height 13
click at [180, 639] on tspan "Stack" at bounding box center [175, 638] width 29 height 13
